Goal: Information Seeking & Learning: Find specific fact

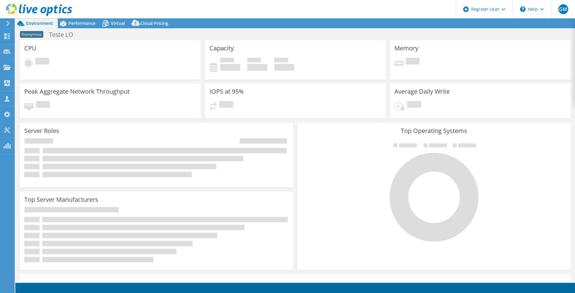
select select "SouthAmerica"
select select "BRL"
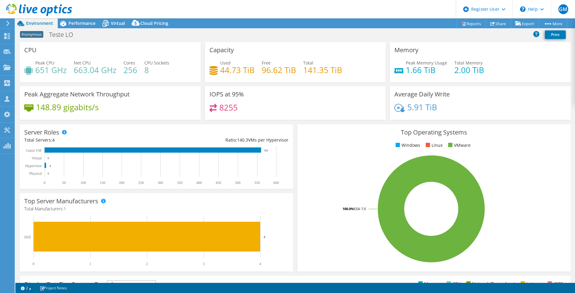
click at [20, 10] on use at bounding box center [39, 10] width 66 height 12
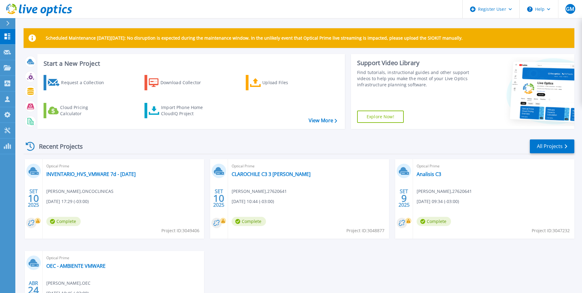
click at [45, 13] on icon at bounding box center [39, 10] width 66 height 13
click at [99, 174] on link "INVENTARIO_HVS_VMWARE 7d - [DATE]" at bounding box center [90, 174] width 89 height 6
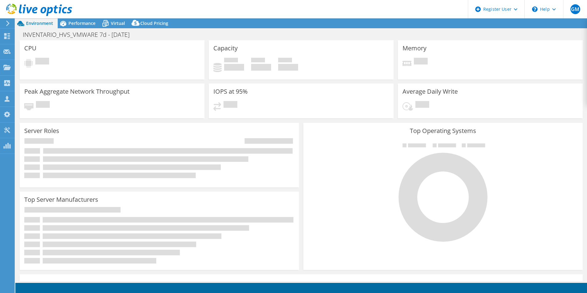
select select "USD"
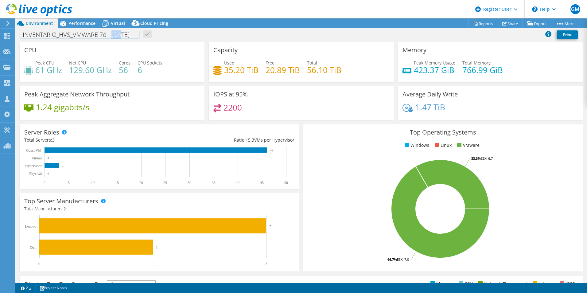
drag, startPoint x: 121, startPoint y: 34, endPoint x: 113, endPoint y: 35, distance: 8.3
click at [113, 35] on h1 "INVENTARIO_HVS_VMWARE 7d - [DATE]" at bounding box center [79, 34] width 119 height 7
click at [73, 19] on div "Performance" at bounding box center [79, 23] width 42 height 10
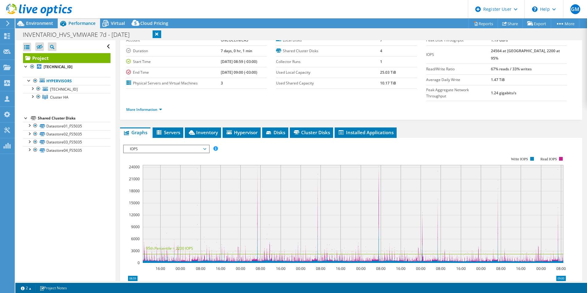
scroll to position [61, 0]
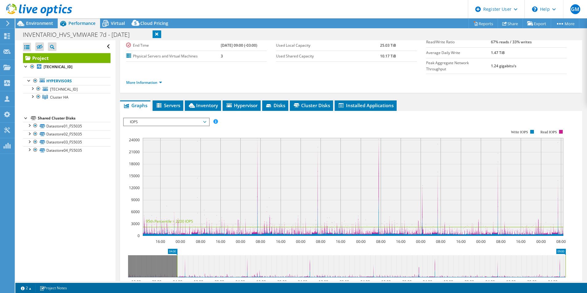
drag, startPoint x: 127, startPoint y: 254, endPoint x: 175, endPoint y: 255, distance: 48.2
click at [176, 255] on rect at bounding box center [177, 266] width 2 height 22
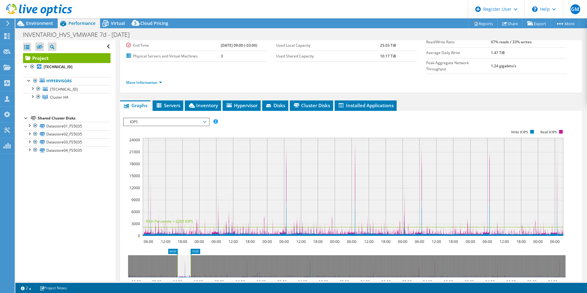
drag, startPoint x: 566, startPoint y: 252, endPoint x: 192, endPoint y: 260, distance: 374.9
click at [192, 260] on rect at bounding box center [190, 266] width 2 height 22
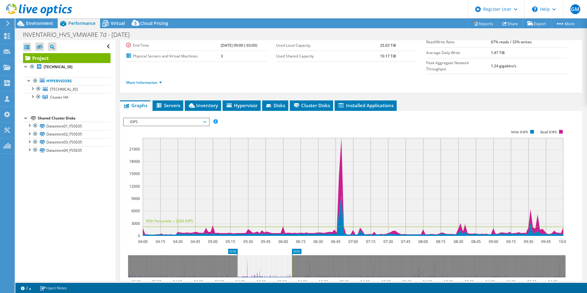
drag, startPoint x: 293, startPoint y: 259, endPoint x: 237, endPoint y: 260, distance: 56.2
click at [237, 260] on g at bounding box center [346, 266] width 437 height 22
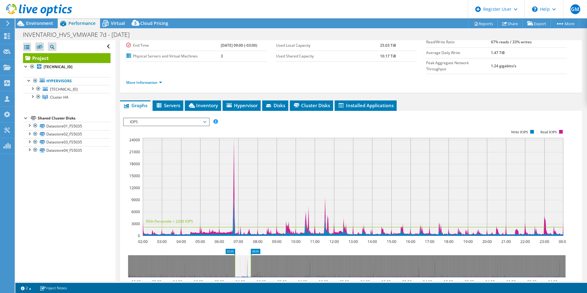
drag, startPoint x: 292, startPoint y: 257, endPoint x: 251, endPoint y: 256, distance: 41.1
click at [251, 256] on rect at bounding box center [251, 266] width 2 height 22
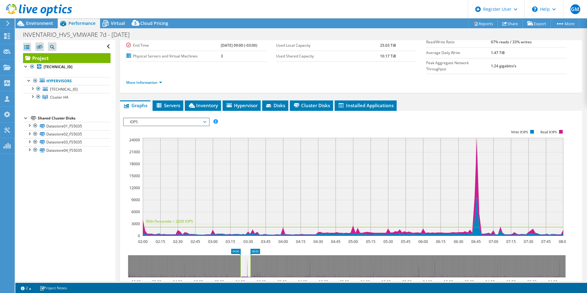
drag, startPoint x: 235, startPoint y: 257, endPoint x: 242, endPoint y: 257, distance: 6.5
click at [242, 257] on rect at bounding box center [240, 266] width 2 height 22
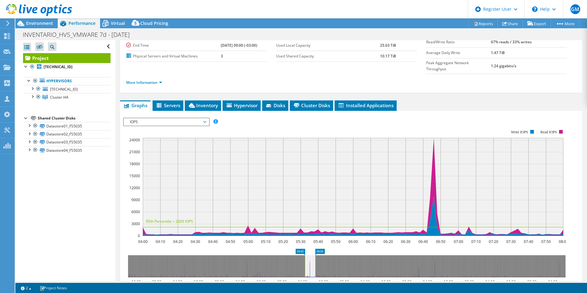
drag, startPoint x: 245, startPoint y: 251, endPoint x: 310, endPoint y: 251, distance: 64.8
click at [310, 255] on icon at bounding box center [310, 266] width 10 height 22
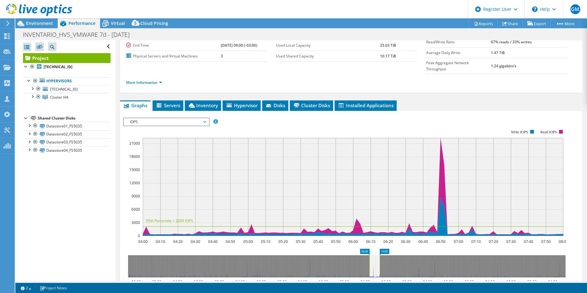
drag, startPoint x: 308, startPoint y: 254, endPoint x: 375, endPoint y: 253, distance: 66.9
click at [375, 255] on icon at bounding box center [374, 266] width 10 height 22
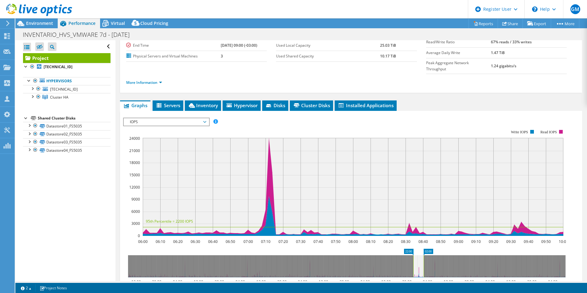
drag, startPoint x: 376, startPoint y: 253, endPoint x: 419, endPoint y: 254, distance: 43.0
click at [419, 255] on icon at bounding box center [418, 266] width 10 height 22
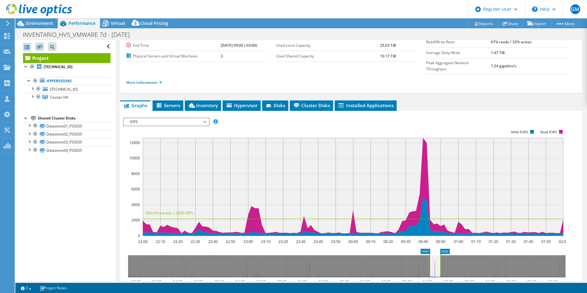
drag, startPoint x: 419, startPoint y: 254, endPoint x: 437, endPoint y: 253, distance: 17.8
click at [437, 255] on icon at bounding box center [435, 266] width 10 height 22
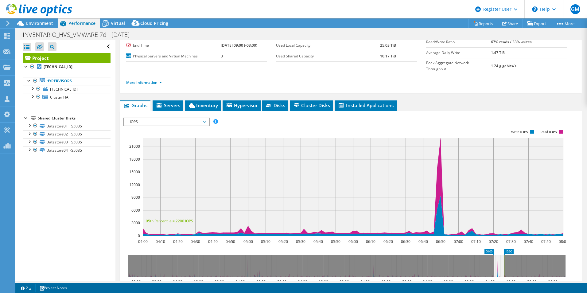
drag, startPoint x: 431, startPoint y: 254, endPoint x: 497, endPoint y: 256, distance: 66.4
click at [497, 256] on icon at bounding box center [499, 266] width 10 height 22
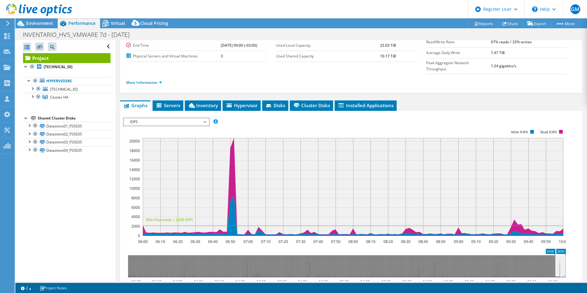
drag, startPoint x: 501, startPoint y: 256, endPoint x: 563, endPoint y: 257, distance: 61.7
click at [563, 257] on icon at bounding box center [560, 266] width 10 height 22
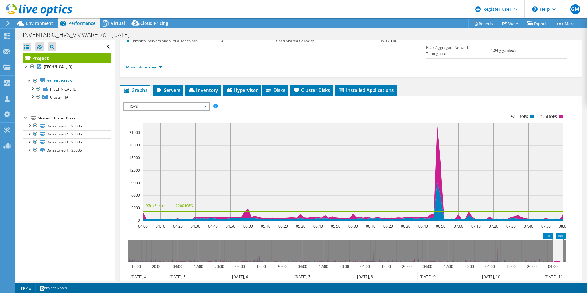
scroll to position [76, 0]
click at [164, 87] on span "Servers" at bounding box center [168, 90] width 25 height 6
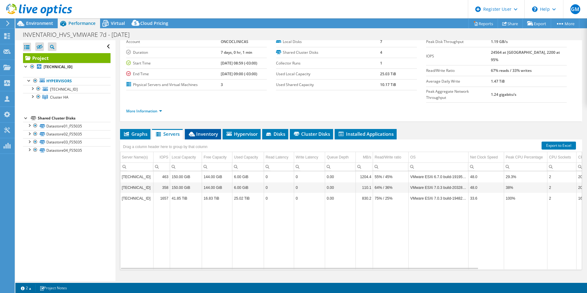
click at [206, 131] on span "Inventory" at bounding box center [203, 134] width 30 height 6
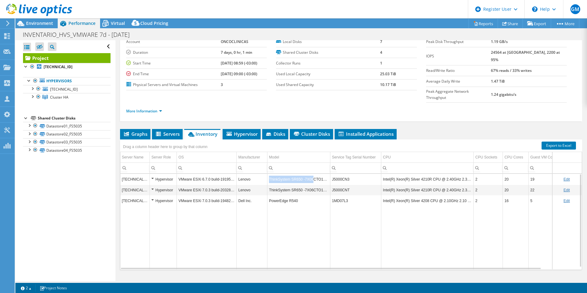
drag, startPoint x: 268, startPoint y: 168, endPoint x: 310, endPoint y: 166, distance: 42.1
click at [310, 174] on td "ThinkSystem SR650 -7X06CTO1WW-" at bounding box center [298, 179] width 63 height 11
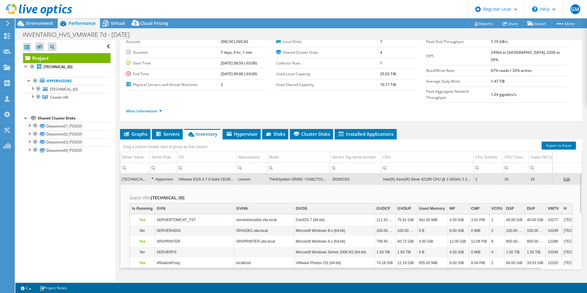
click at [317, 174] on td "ThinkSystem SR650 -7X06CTO1WW-" at bounding box center [298, 179] width 63 height 11
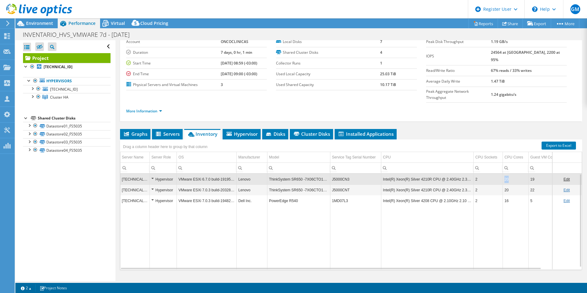
drag, startPoint x: 510, startPoint y: 169, endPoint x: 505, endPoint y: 168, distance: 5.3
click at [505, 174] on td "20" at bounding box center [516, 179] width 26 height 11
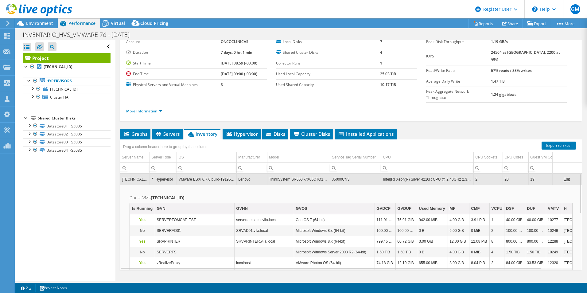
click at [505, 174] on td "20" at bounding box center [516, 179] width 26 height 11
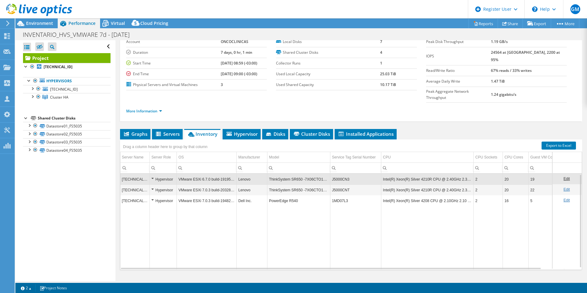
scroll to position [1, 0]
copy td "J5000CN3"
drag, startPoint x: 348, startPoint y: 166, endPoint x: 332, endPoint y: 169, distance: 16.1
click at [332, 173] on td "J5000CN3" at bounding box center [355, 178] width 51 height 11
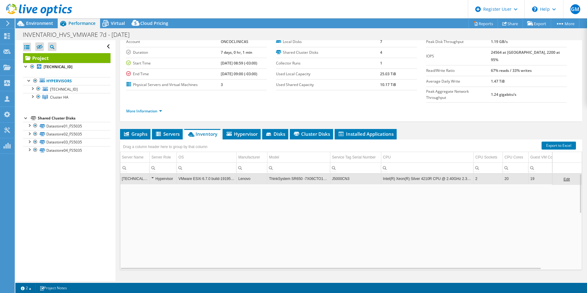
scroll to position [0, 0]
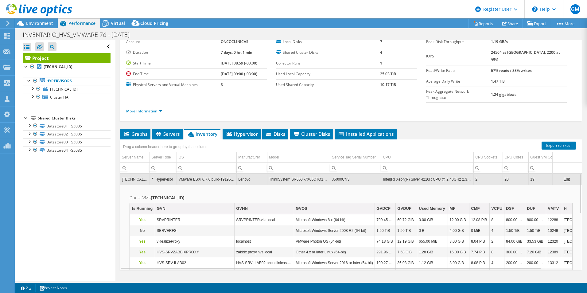
click at [414, 174] on td "Intel(R) Xeon(R) Silver 4210R CPU @ 2.40GHz 2.39 GHz" at bounding box center [427, 179] width 92 height 11
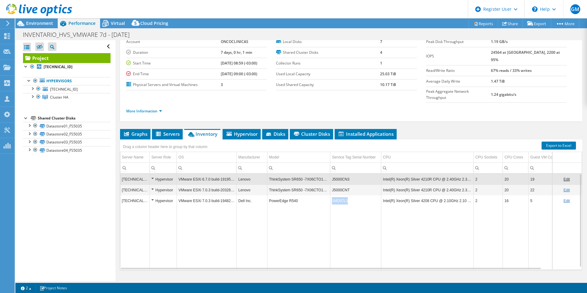
copy td "1MD07L3"
drag, startPoint x: 350, startPoint y: 189, endPoint x: 332, endPoint y: 190, distance: 18.2
click at [332, 195] on td "1MD07L3" at bounding box center [355, 200] width 51 height 11
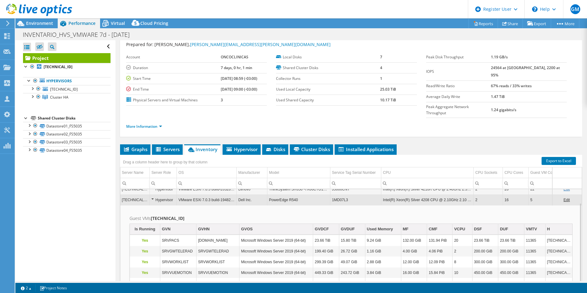
scroll to position [33, 0]
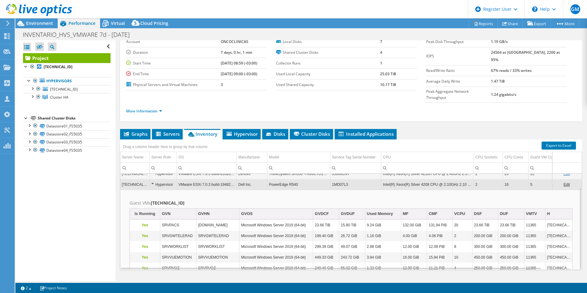
click at [411, 179] on td "Intel(R) Xeon(R) Silver 4208 CPU @ 2.10GHz 2.10 GHz" at bounding box center [427, 184] width 92 height 11
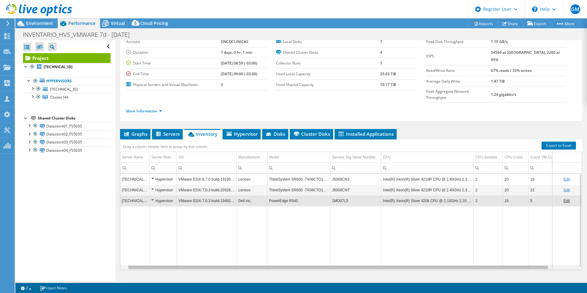
scroll to position [0, 39]
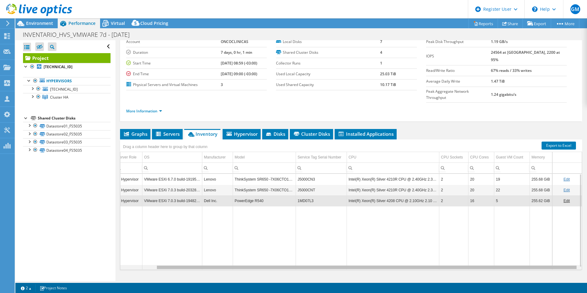
drag, startPoint x: 506, startPoint y: 256, endPoint x: 582, endPoint y: 257, distance: 75.8
click at [582, 257] on body "GM Dell User [PERSON_NAME] [PERSON_NAME][EMAIL_ADDRESS][PERSON_NAME][DOMAIN_NAM…" at bounding box center [293, 146] width 587 height 293
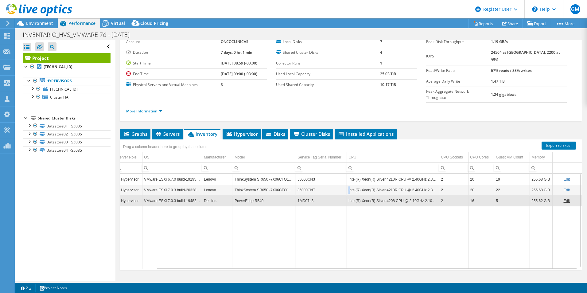
drag, startPoint x: 348, startPoint y: 177, endPoint x: 344, endPoint y: 181, distance: 5.0
click at [347, 185] on td "Intel(R) Xeon(R) Silver 4210R CPU @ 2.40GHz 2.39 GHz" at bounding box center [393, 190] width 92 height 11
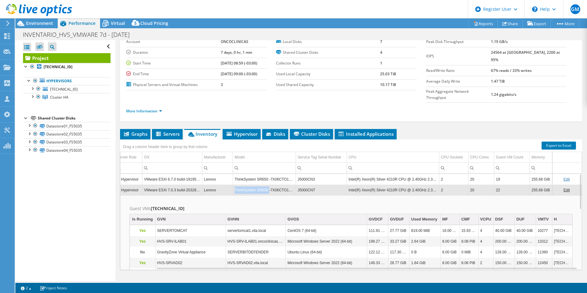
copy td "ThinkSystem SR650"
drag, startPoint x: 229, startPoint y: 178, endPoint x: 262, endPoint y: 182, distance: 33.7
click at [262, 185] on td "ThinkSystem SR650 -7X06CTO1WW-" at bounding box center [264, 190] width 63 height 11
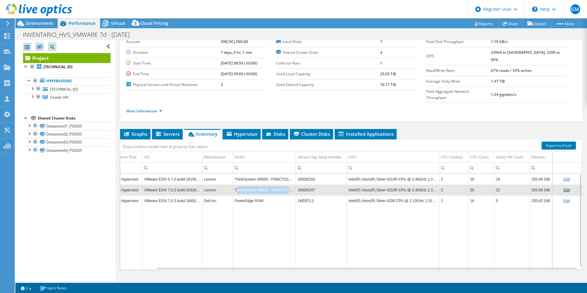
drag, startPoint x: 231, startPoint y: 178, endPoint x: 288, endPoint y: 181, distance: 56.8
click at [288, 185] on td "ThinkSystem SR650 -7X06CTO1WW-" at bounding box center [264, 190] width 63 height 11
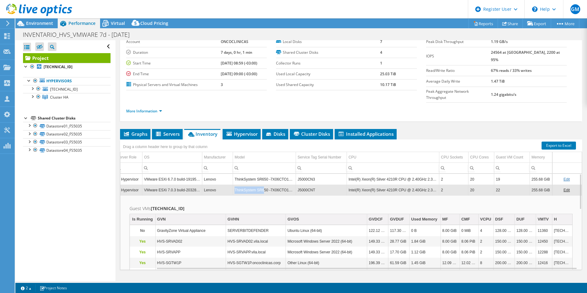
drag, startPoint x: 230, startPoint y: 178, endPoint x: 257, endPoint y: 178, distance: 27.0
click at [257, 185] on tr "[TECHNICAL_ID] Hypervisor VMware ESXi 7.0.3 build-20328353 Lenovo ThinkSystem S…" at bounding box center [334, 190] width 496 height 11
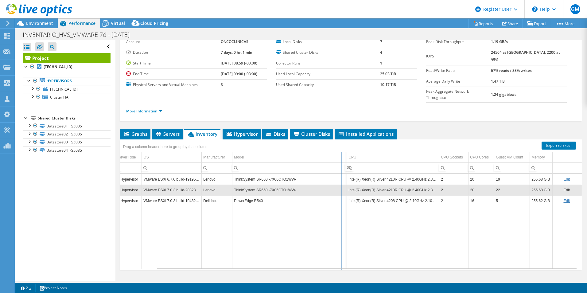
drag, startPoint x: 292, startPoint y: 145, endPoint x: 347, endPoint y: 142, distance: 55.0
click at [347, 142] on div "Drag a column header here to group by that column Server Name Server Role OS Ma…" at bounding box center [351, 204] width 462 height 130
copy td "ThinkSystem SR650 -7X06CTO1WW-"
drag, startPoint x: 292, startPoint y: 178, endPoint x: 231, endPoint y: 181, distance: 61.2
click at [232, 185] on td "ThinkSystem SR650 -7X06CTO1WW-" at bounding box center [288, 190] width 113 height 11
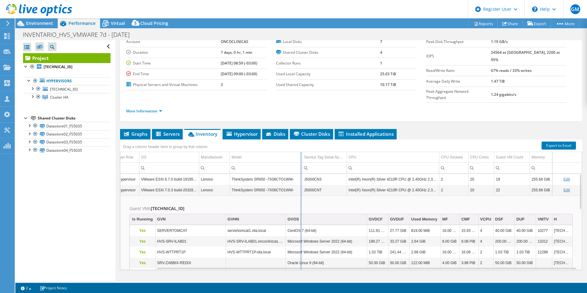
drag, startPoint x: 341, startPoint y: 144, endPoint x: 300, endPoint y: 147, distance: 40.9
click at [300, 147] on div "Drag a column header here to group by that column Server Name Server Role OS Ma…" at bounding box center [351, 204] width 462 height 130
